Goal: Transaction & Acquisition: Purchase product/service

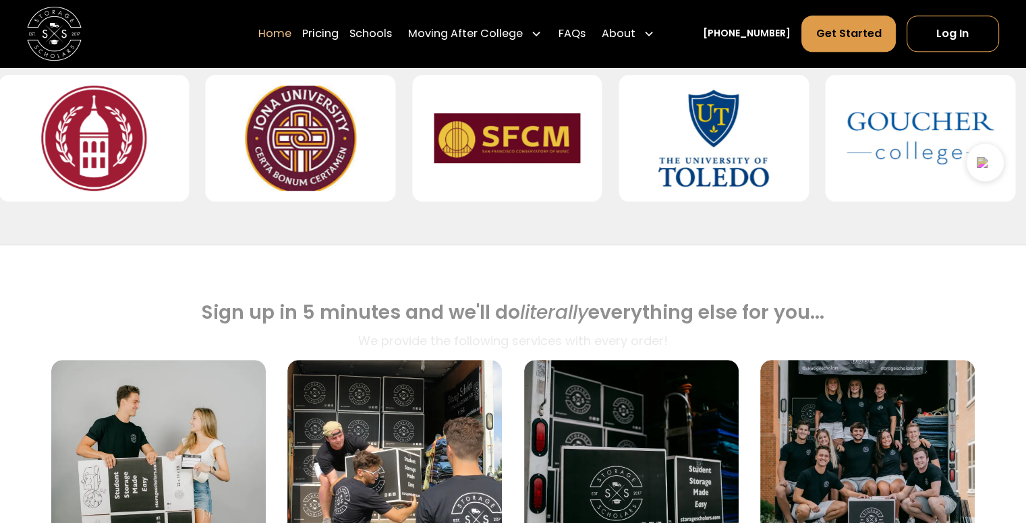
scroll to position [614, 0]
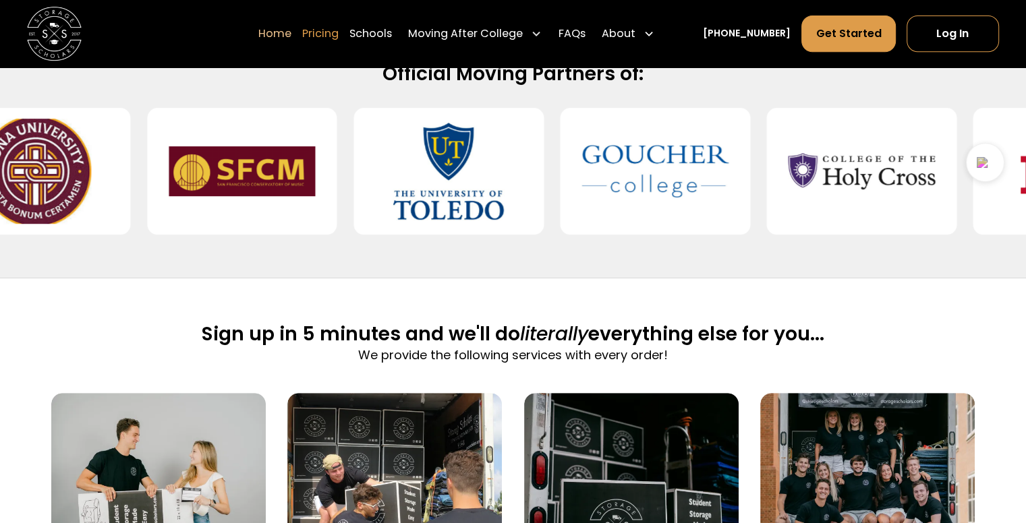
click at [339, 32] on link "Pricing" at bounding box center [320, 34] width 36 height 38
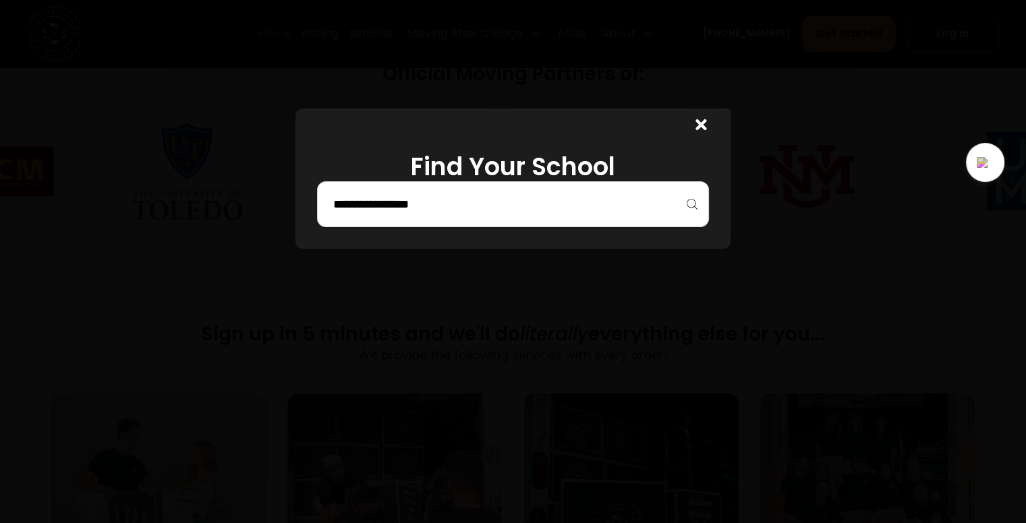
click at [456, 206] on input "search" at bounding box center [512, 204] width 363 height 23
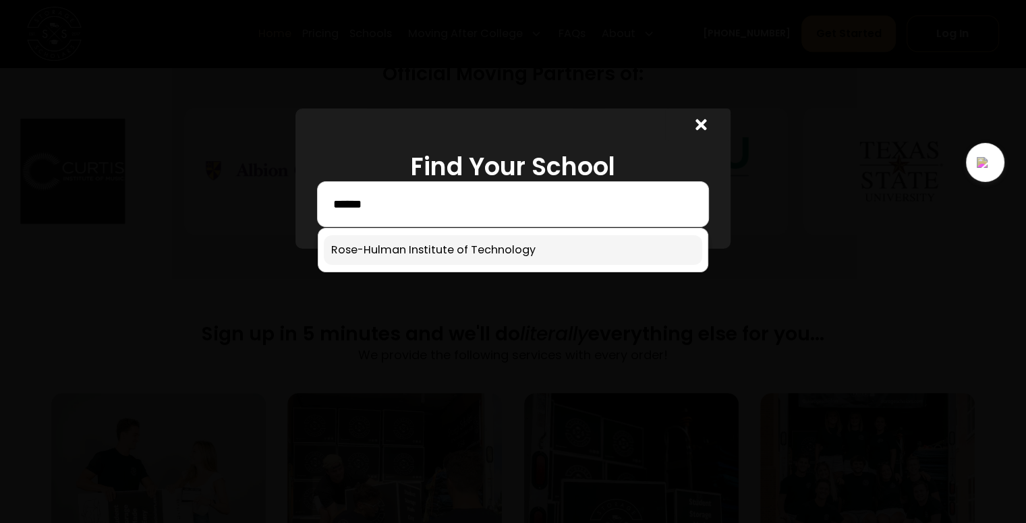
type input "******"
click at [494, 254] on link at bounding box center [513, 250] width 378 height 30
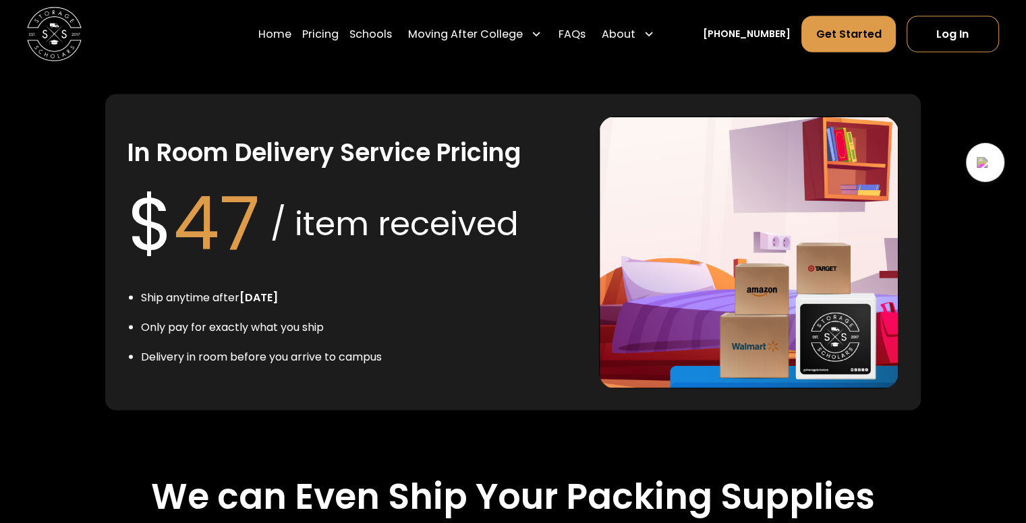
scroll to position [2815, 0]
